Goal: Task Accomplishment & Management: Manage account settings

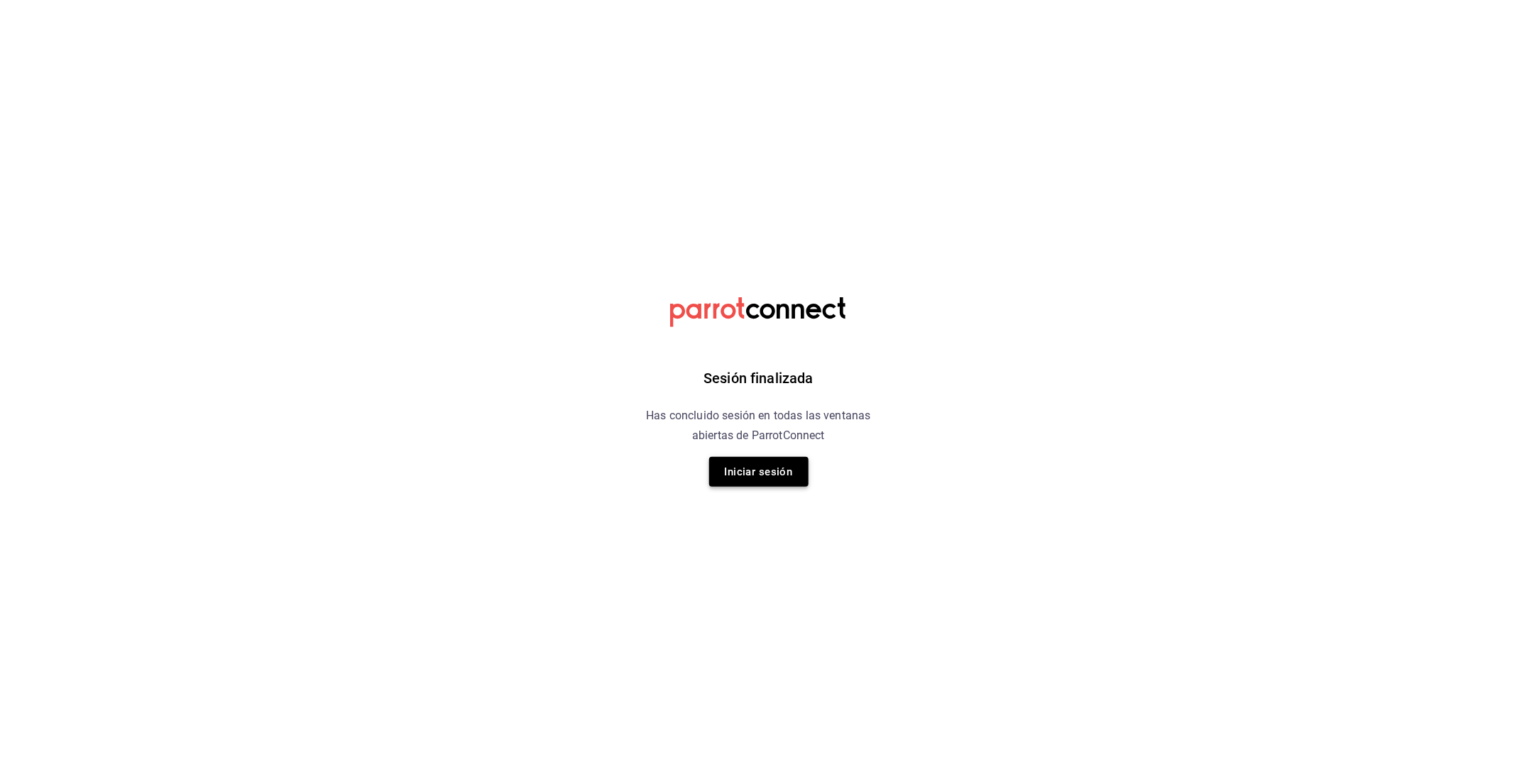
click at [758, 469] on button "Iniciar sesión" at bounding box center [758, 471] width 99 height 30
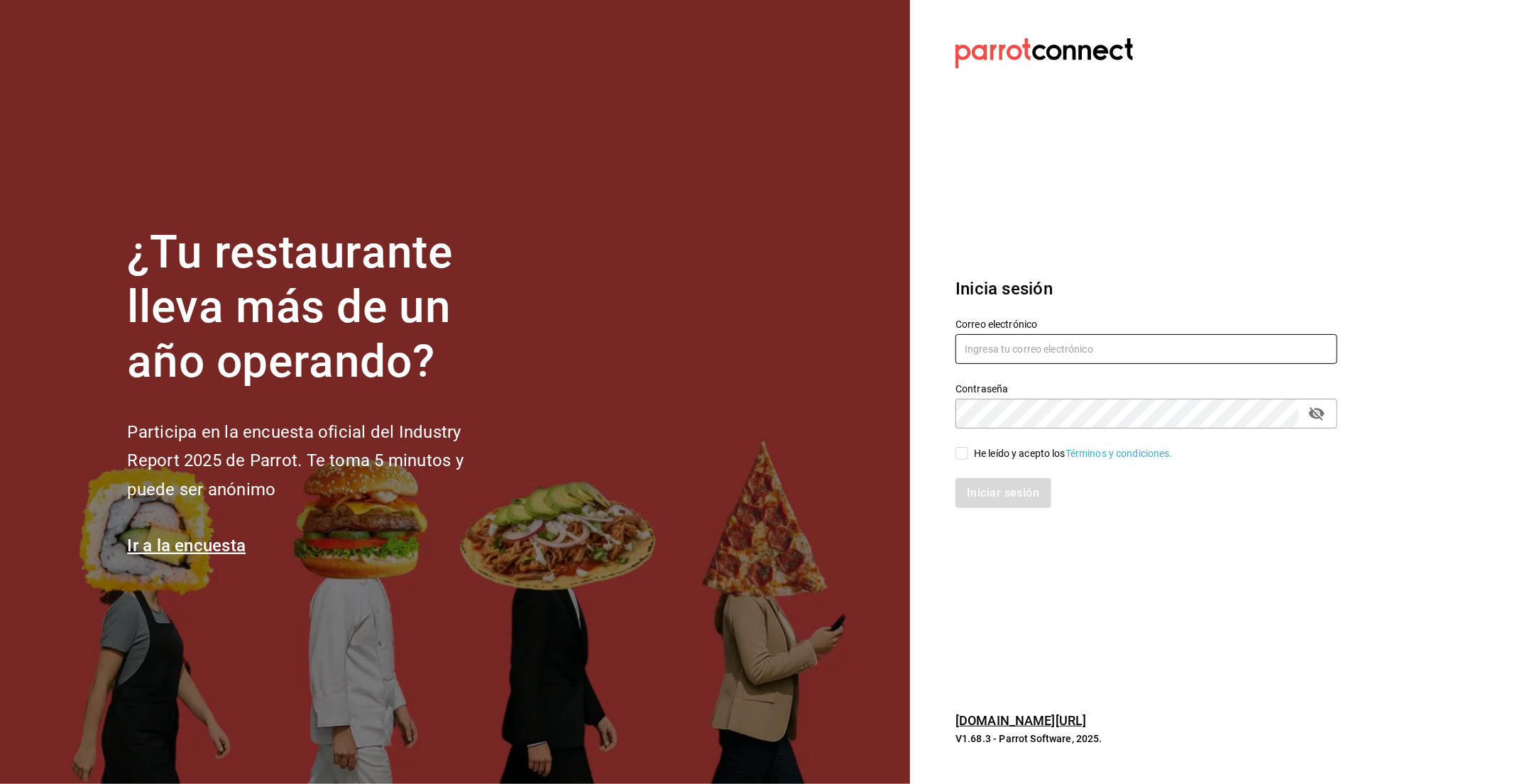
click at [1013, 335] on input "text" at bounding box center [1146, 348] width 382 height 30
type input "grojo@cocinahiguera.com"
click at [1007, 450] on div "He leído y acepto los Términos y condiciones." at bounding box center [1073, 454] width 199 height 15
click at [969, 450] on input "He leído y acepto los Términos y condiciones." at bounding box center [962, 454] width 13 height 13
checkbox input "true"
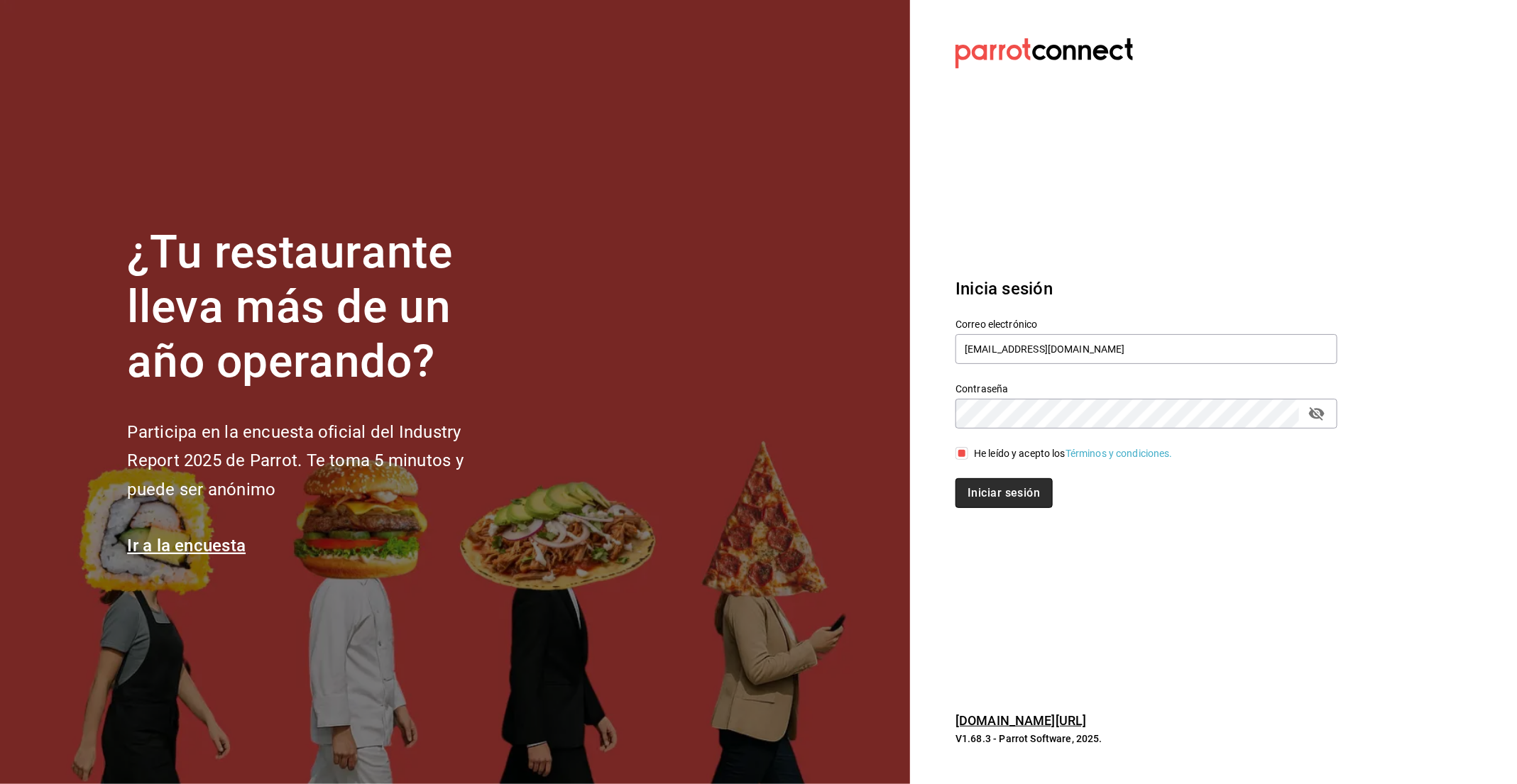
click at [1015, 488] on button "Iniciar sesión" at bounding box center [1003, 493] width 96 height 30
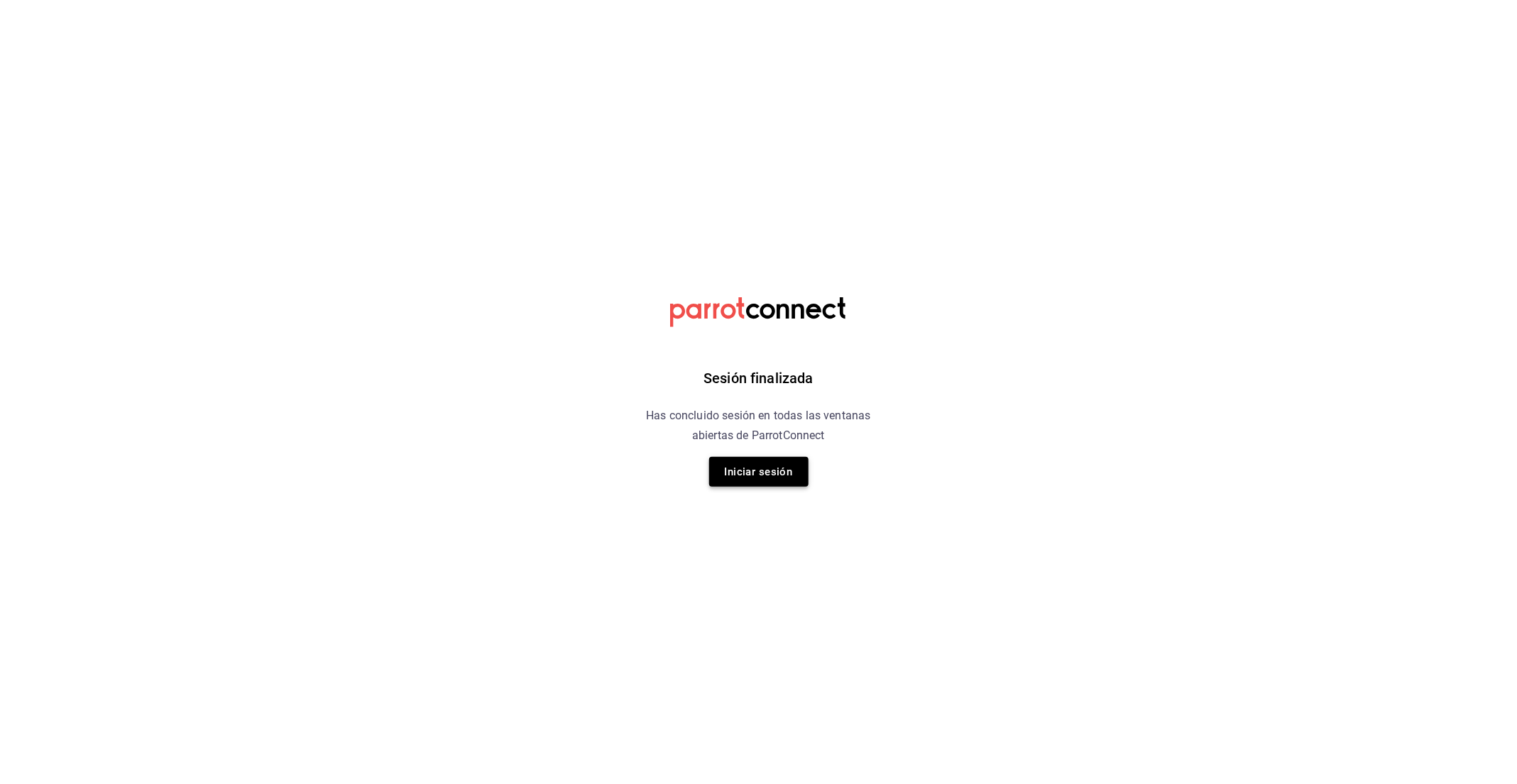
click at [753, 467] on button "Iniciar sesión" at bounding box center [758, 471] width 99 height 30
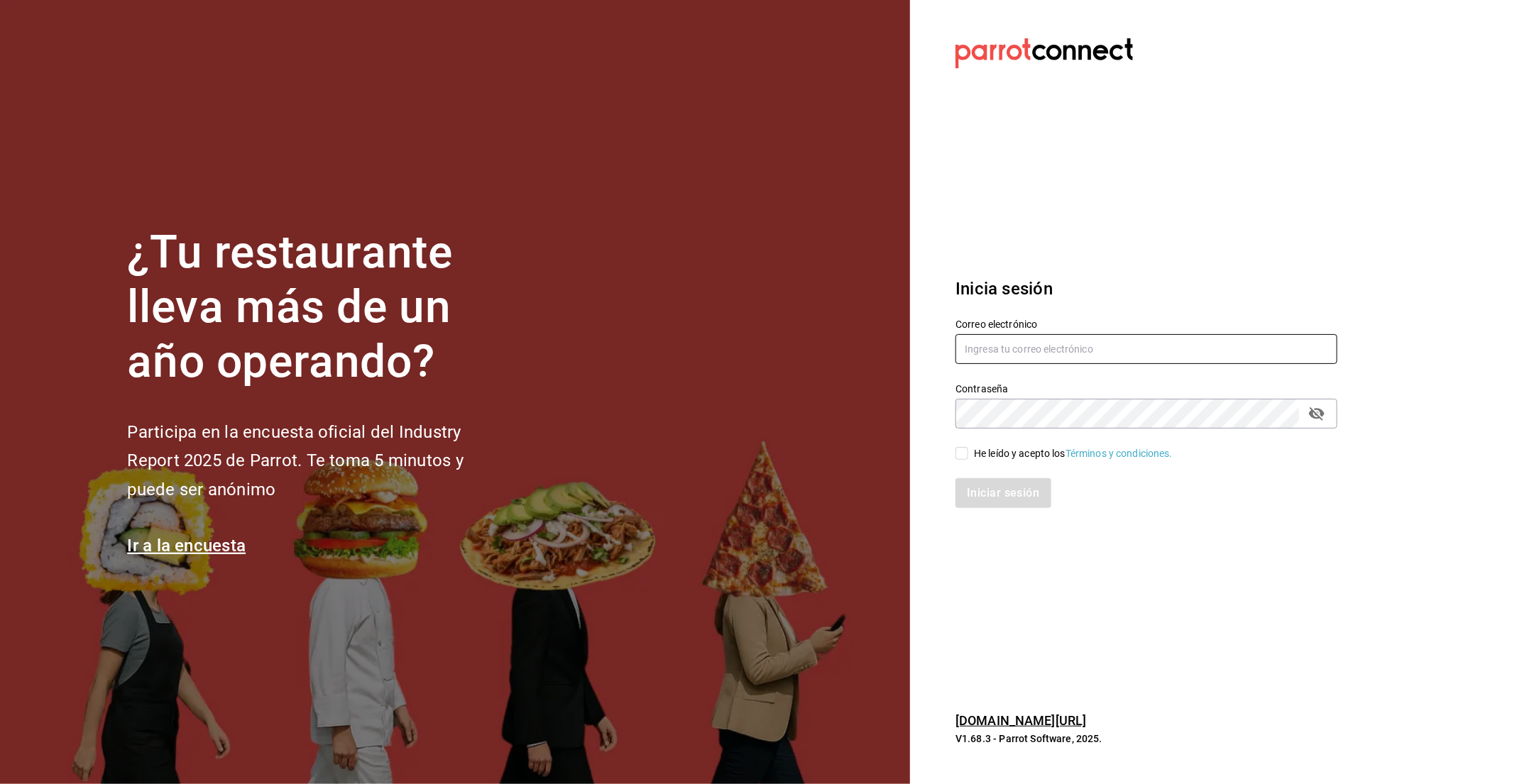
click at [1037, 348] on input "text" at bounding box center [1146, 348] width 382 height 30
type input "grojo@cocinahiguera.com"
click at [999, 458] on div "He leído y acepto los Términos y condiciones." at bounding box center [1073, 454] width 199 height 15
click at [969, 458] on input "He leído y acepto los Términos y condiciones." at bounding box center [962, 454] width 13 height 13
checkbox input "true"
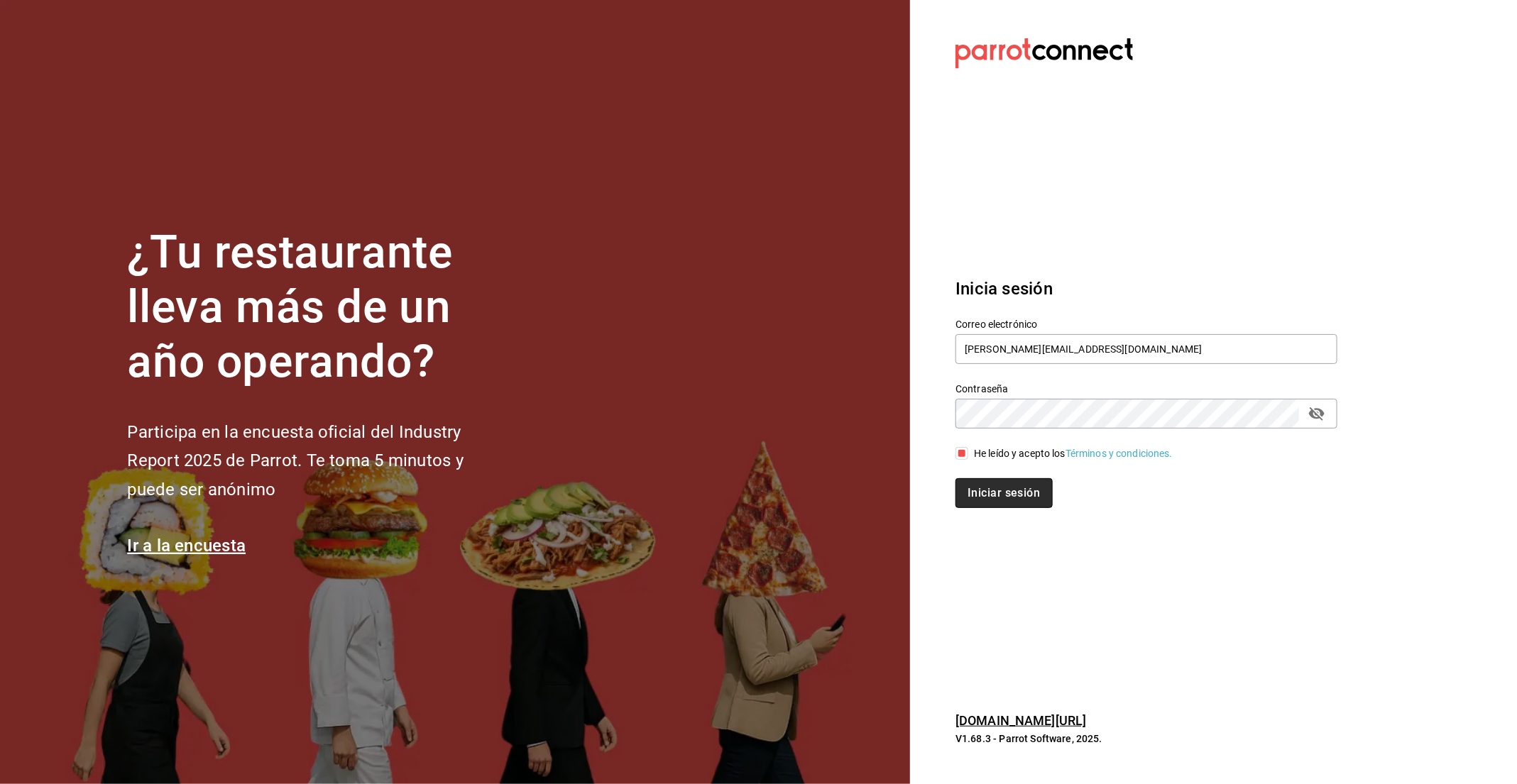
click at [1005, 488] on button "Iniciar sesión" at bounding box center [1003, 493] width 96 height 30
